Goal: Task Accomplishment & Management: Use online tool/utility

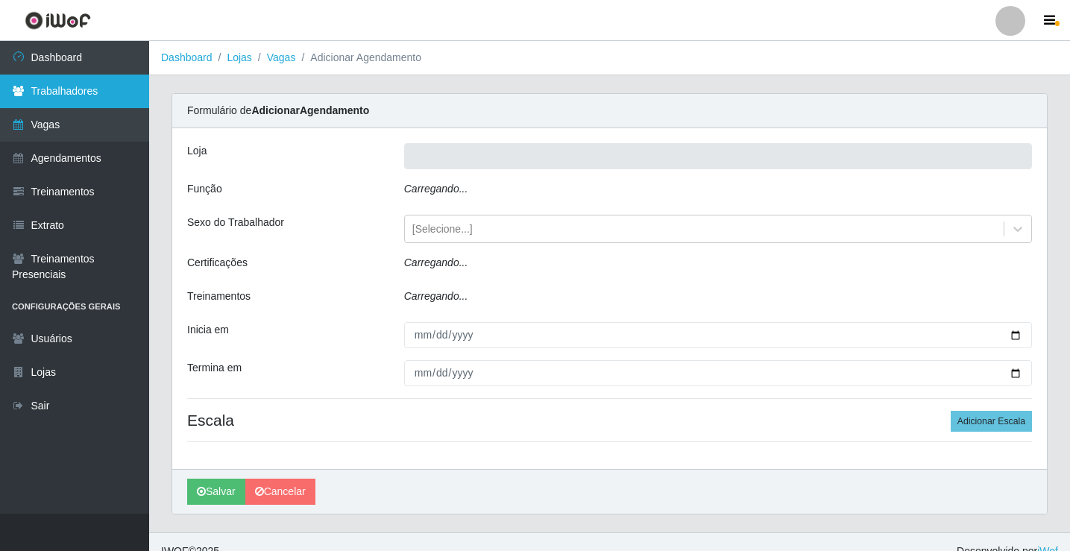
type input "Rede Econômico - Prata"
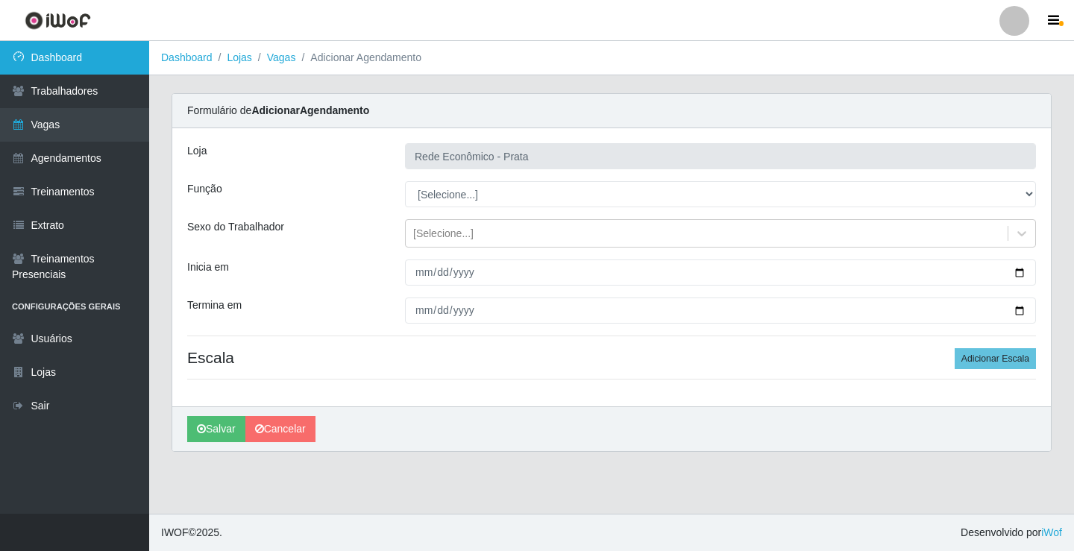
click at [83, 58] on link "Dashboard" at bounding box center [74, 58] width 149 height 34
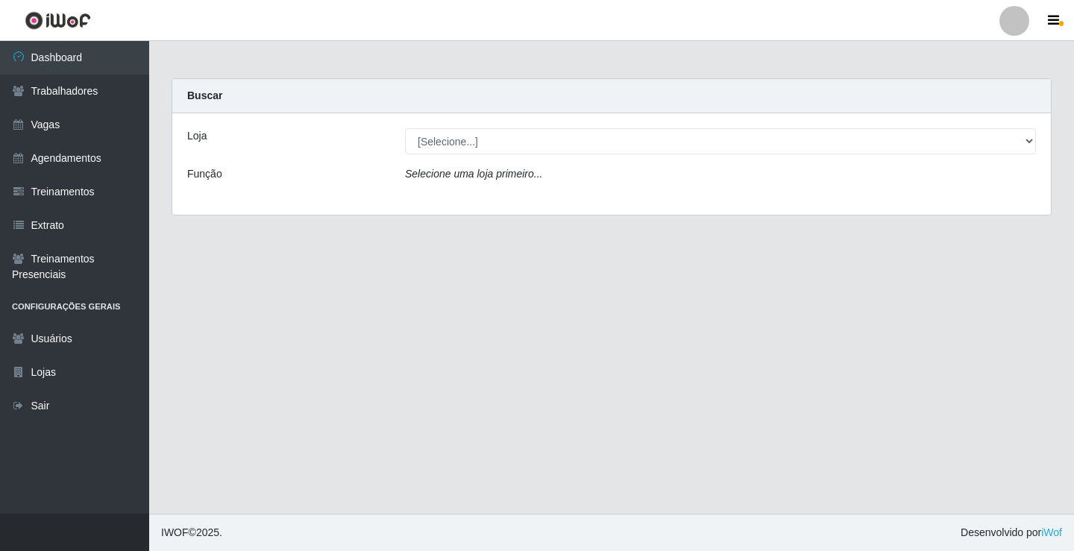
click at [1036, 145] on div "[Selecione...] Rede Econômico - Prata" at bounding box center [720, 141] width 653 height 26
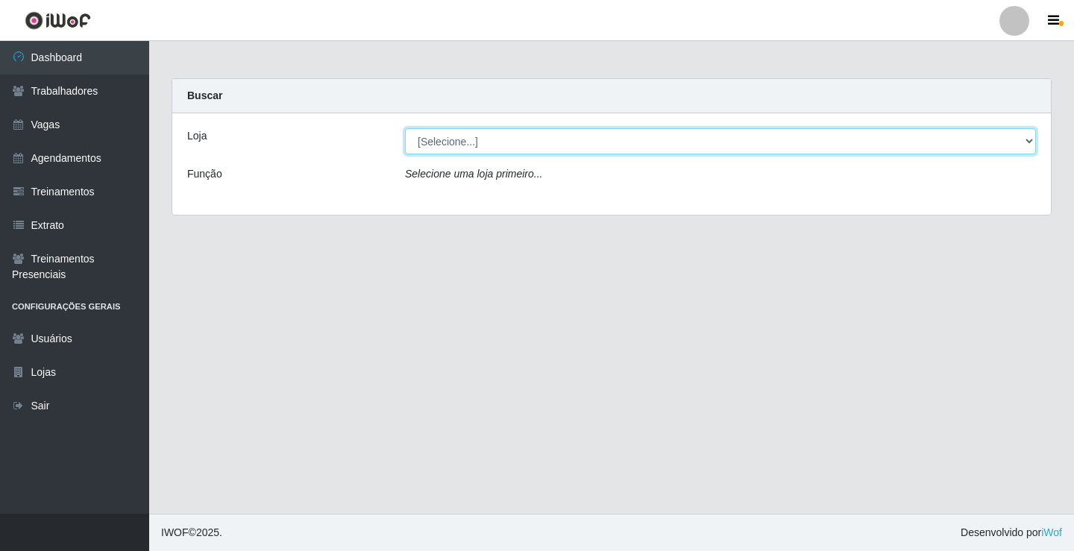
click at [1027, 141] on select "[Selecione...] Rede Econômico - Prata" at bounding box center [720, 141] width 631 height 26
select select "192"
click at [405, 128] on select "[Selecione...] Rede Econômico - Prata" at bounding box center [720, 141] width 631 height 26
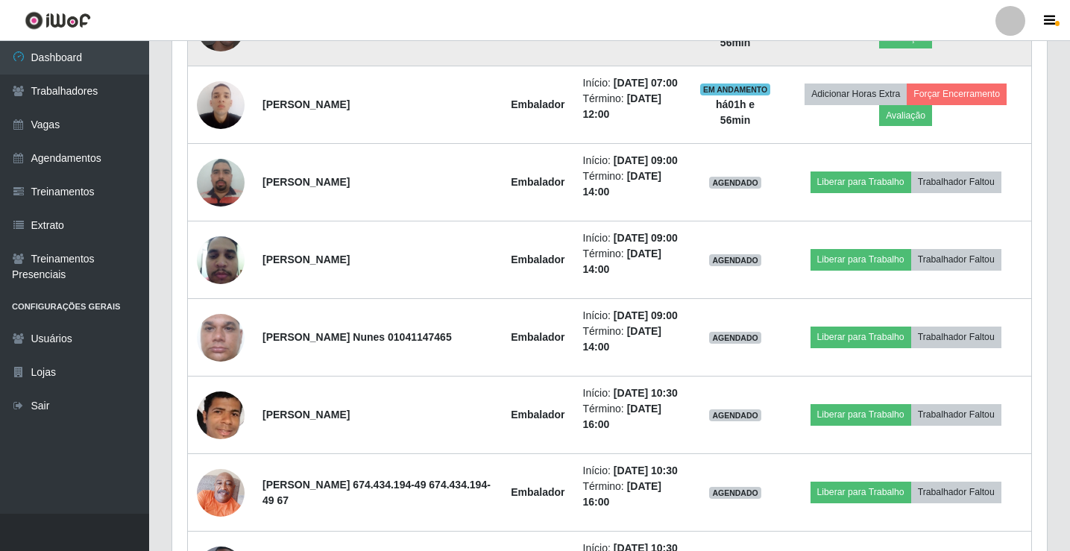
scroll to position [969, 0]
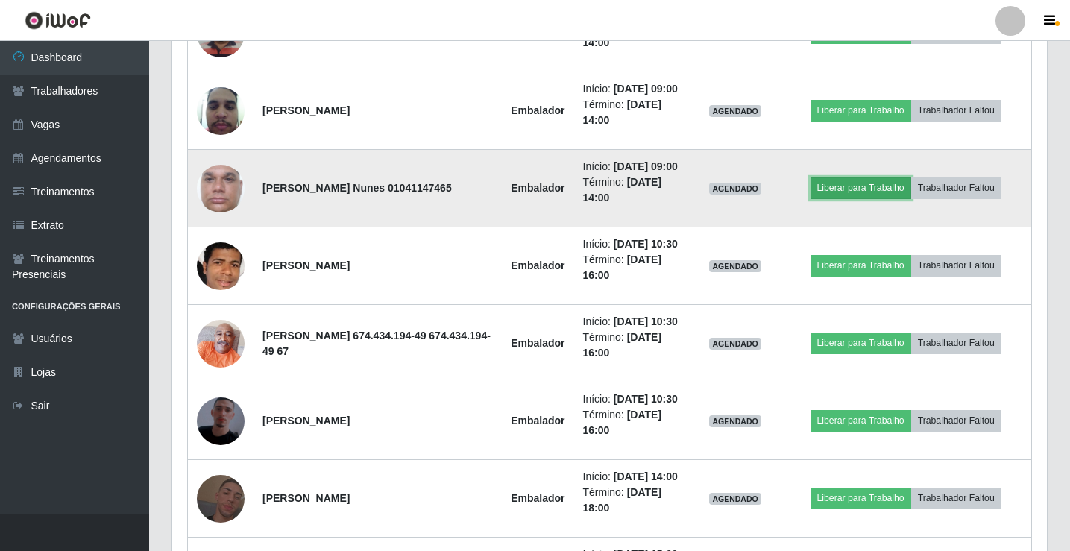
click at [855, 198] on button "Liberar para Trabalho" at bounding box center [860, 187] width 101 height 21
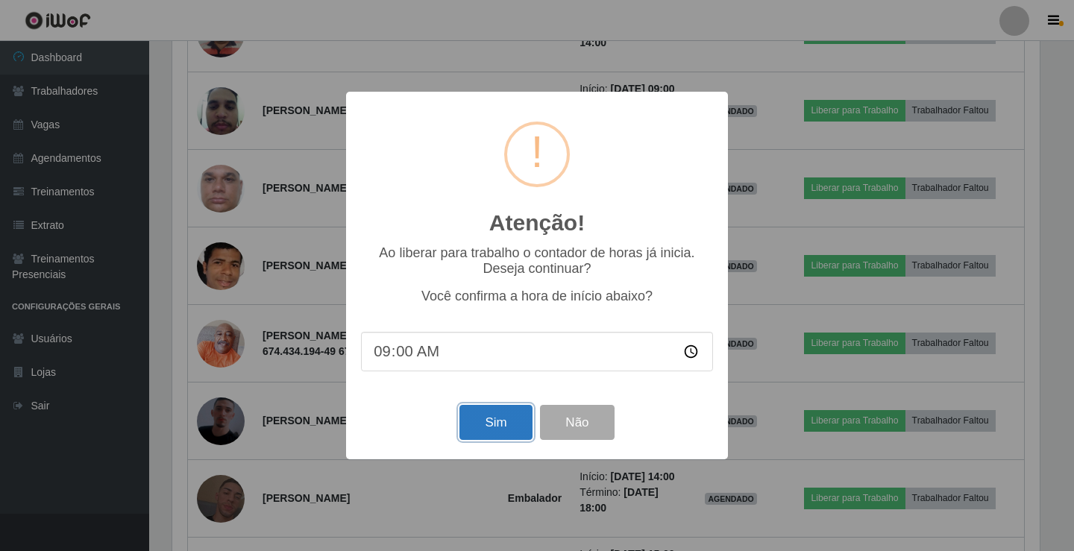
click at [469, 424] on button "Sim" at bounding box center [495, 422] width 72 height 35
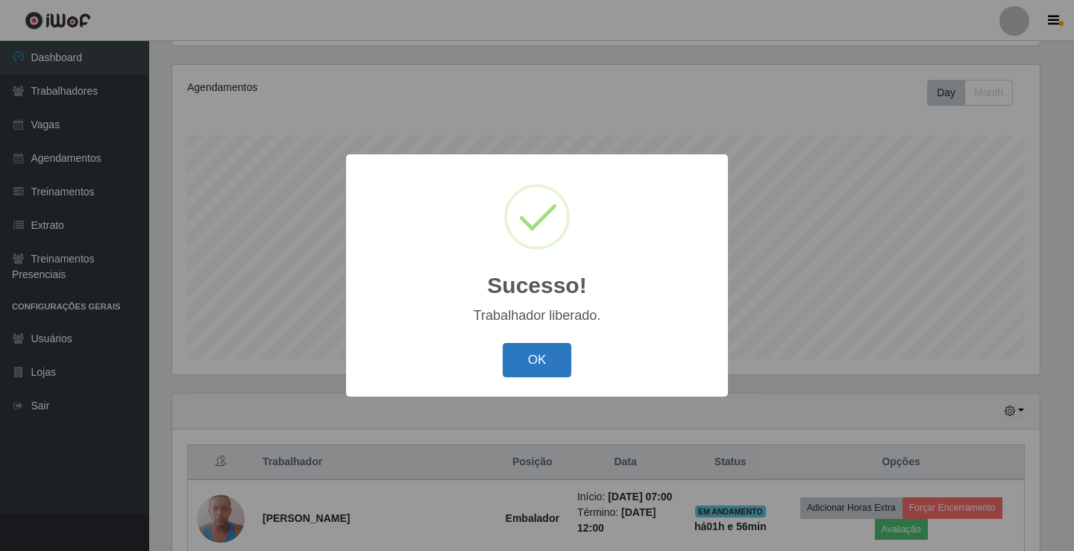
click at [559, 376] on button "OK" at bounding box center [536, 360] width 69 height 35
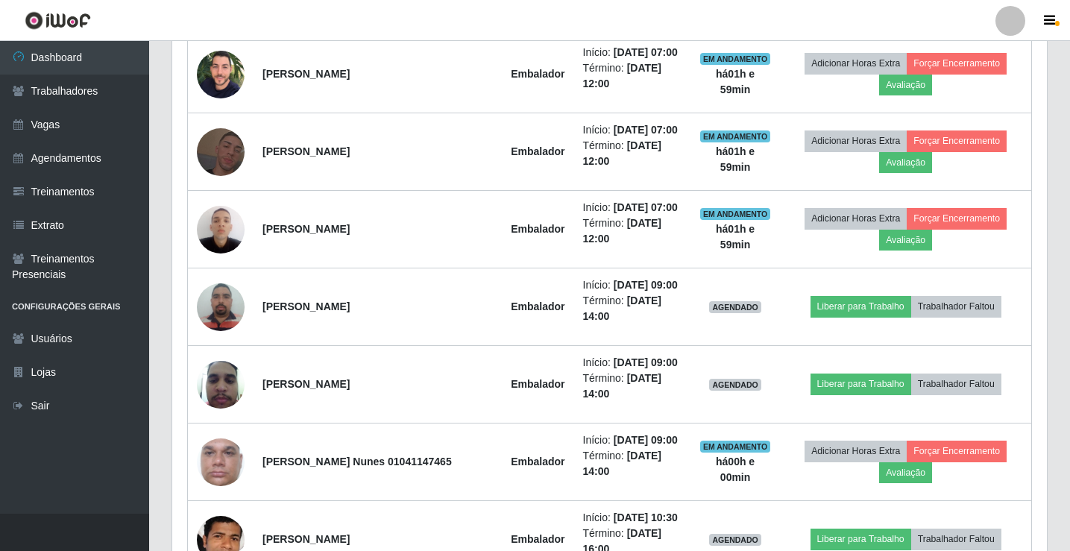
scroll to position [770, 0]
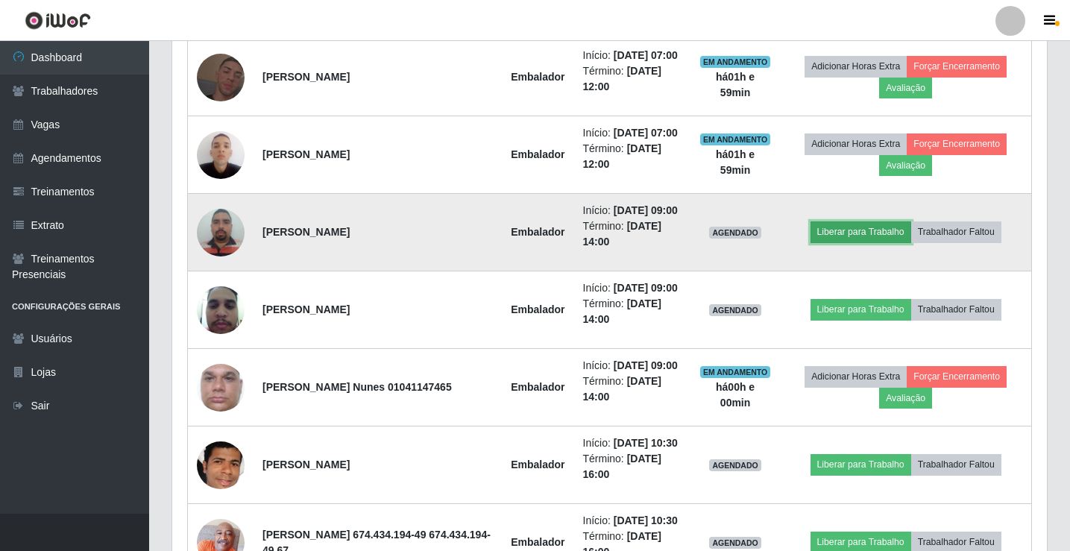
click at [850, 242] on button "Liberar para Trabalho" at bounding box center [860, 231] width 101 height 21
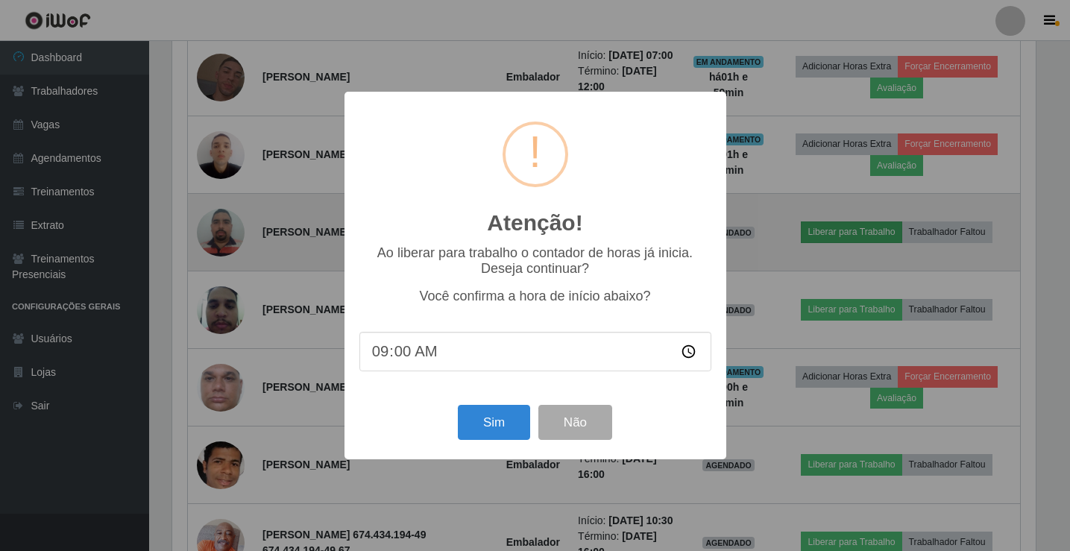
scroll to position [309, 867]
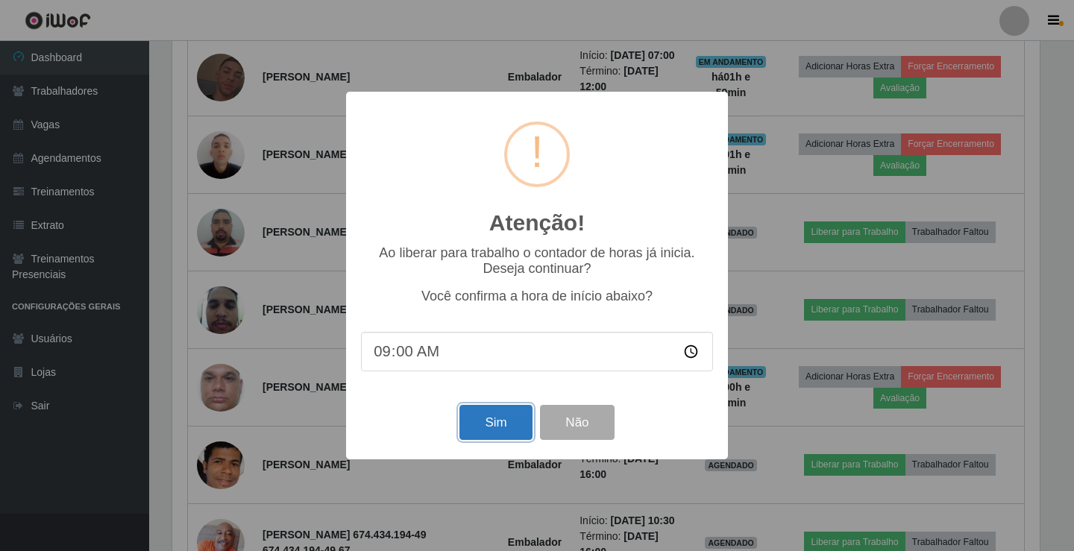
click at [508, 433] on button "Sim" at bounding box center [495, 422] width 72 height 35
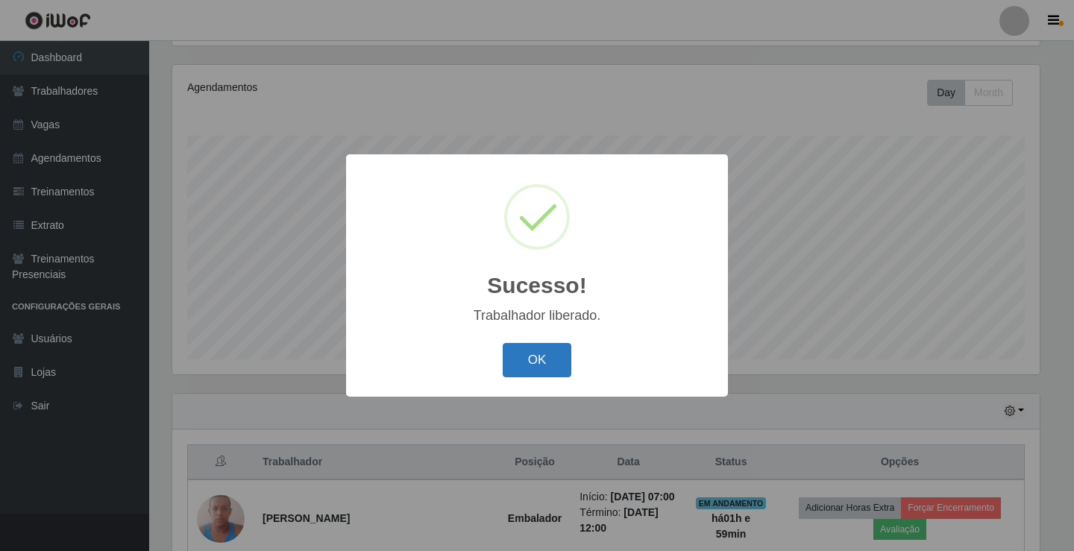
click at [530, 367] on button "OK" at bounding box center [536, 360] width 69 height 35
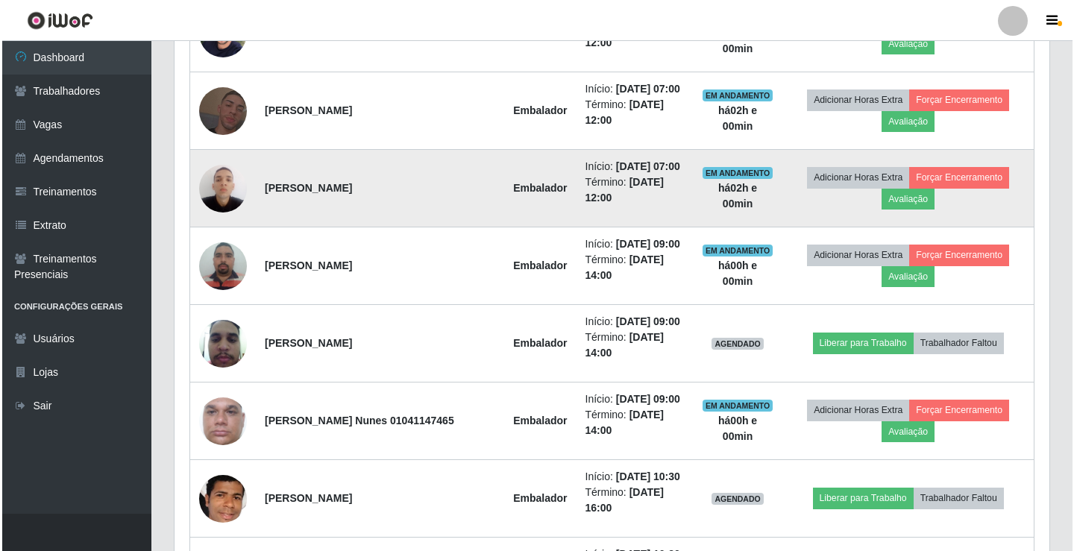
scroll to position [770, 0]
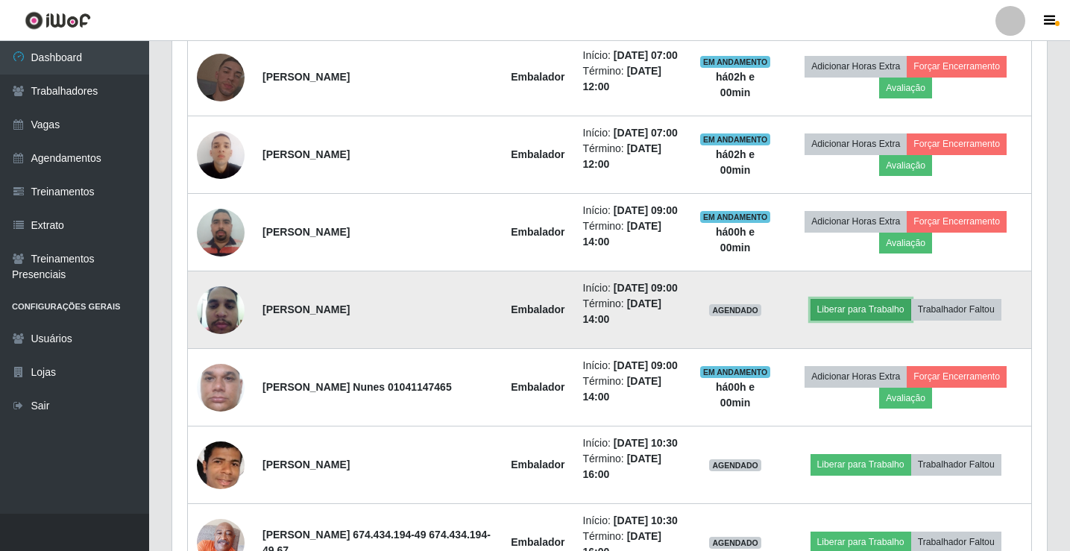
click at [874, 320] on button "Liberar para Trabalho" at bounding box center [860, 309] width 101 height 21
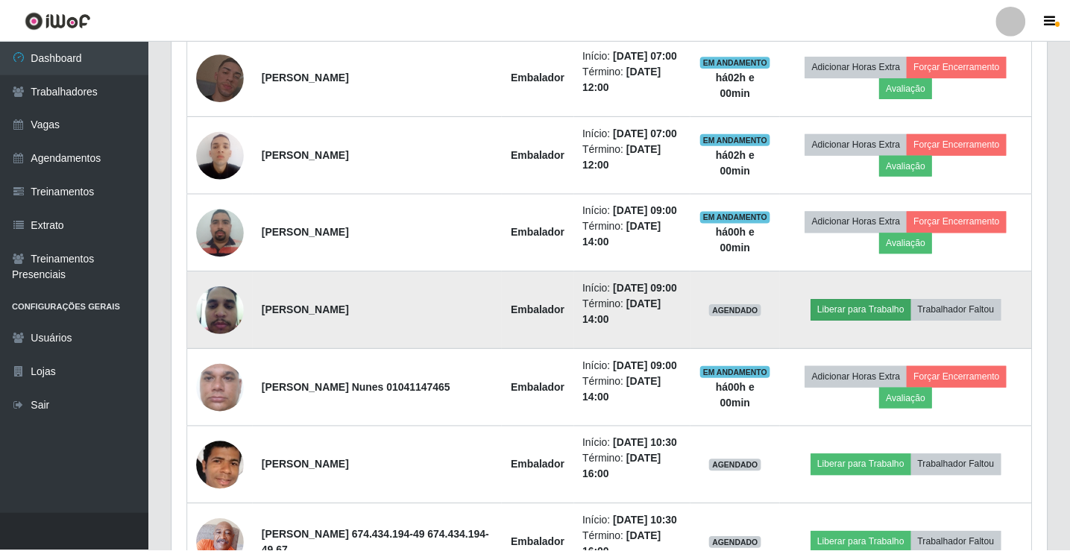
scroll to position [309, 867]
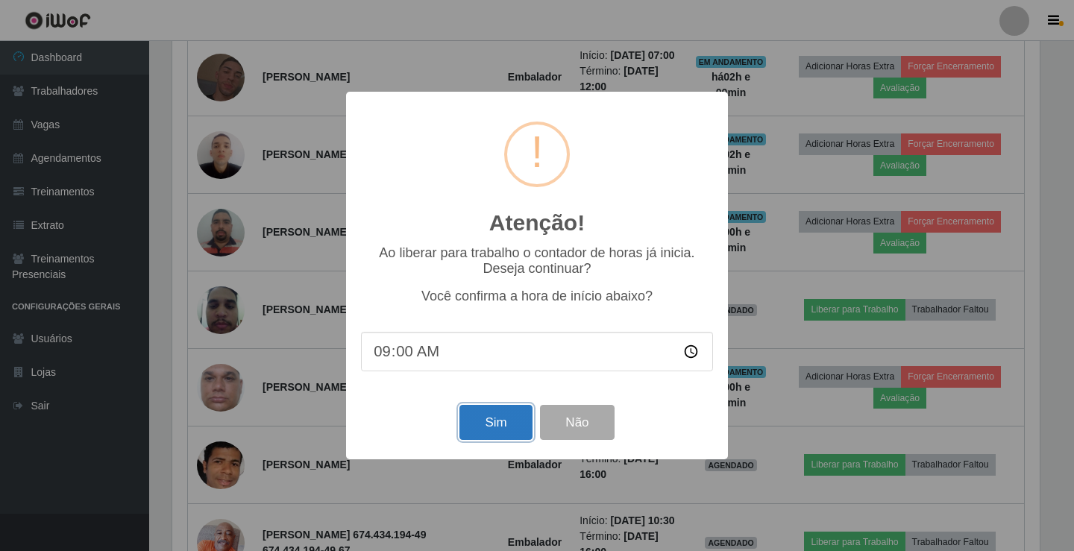
click at [482, 430] on button "Sim" at bounding box center [495, 422] width 72 height 35
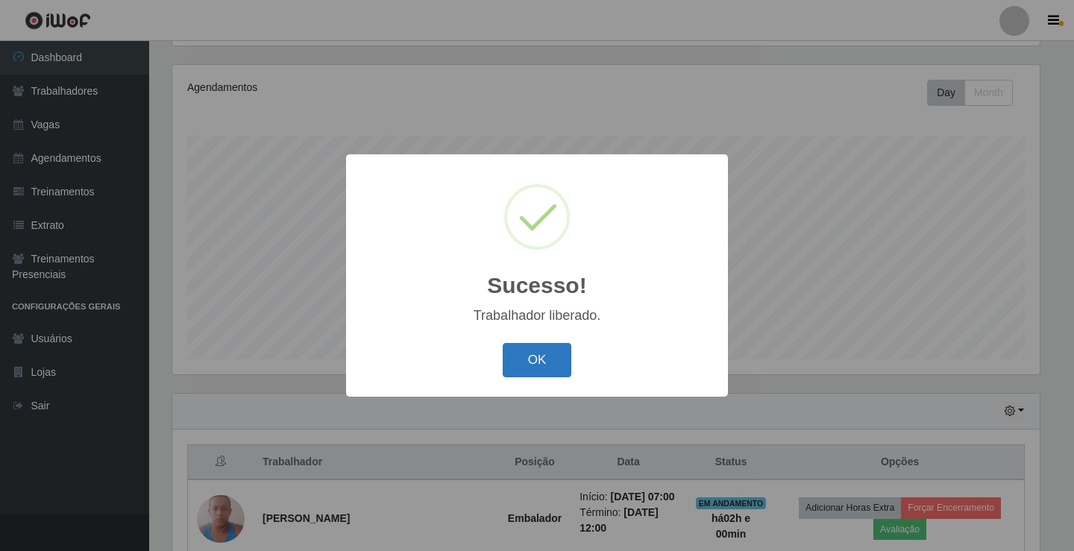
click at [563, 345] on button "OK" at bounding box center [536, 360] width 69 height 35
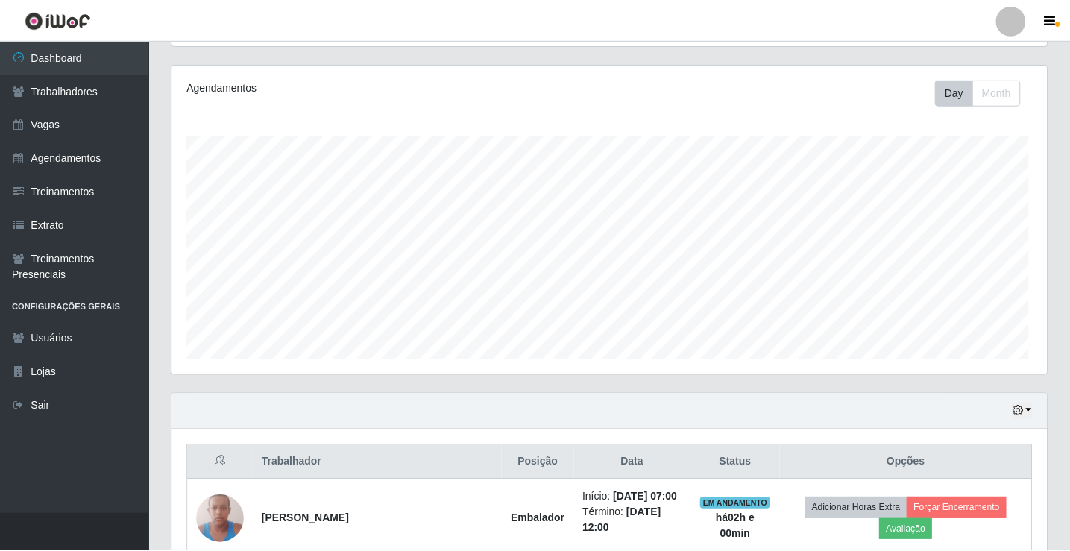
scroll to position [309, 874]
